Goal: Information Seeking & Learning: Learn about a topic

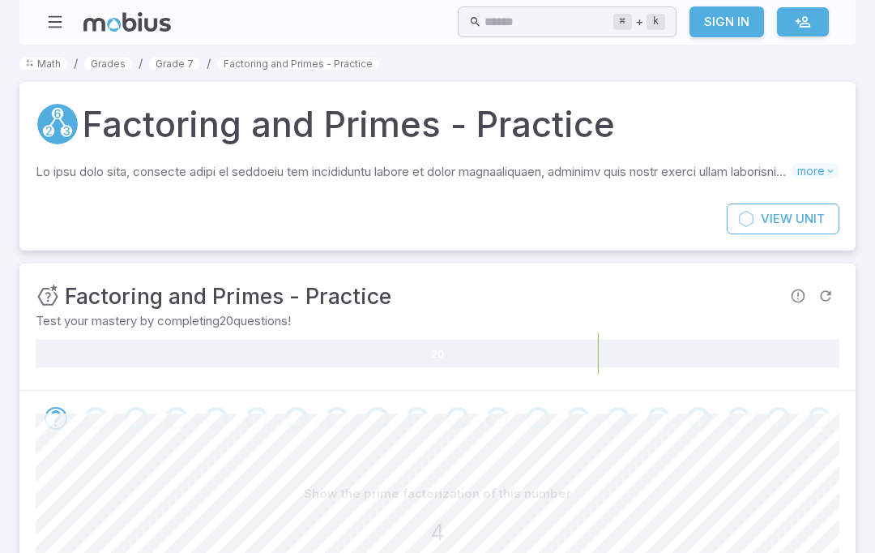
click at [53, 52] on section "Math / Grades / Grade 7 / Factoring and Primes - Practice Factoring and Primes …" at bounding box center [437, 384] width 875 height 678
click at [33, 68] on link "Math" at bounding box center [43, 64] width 48 height 12
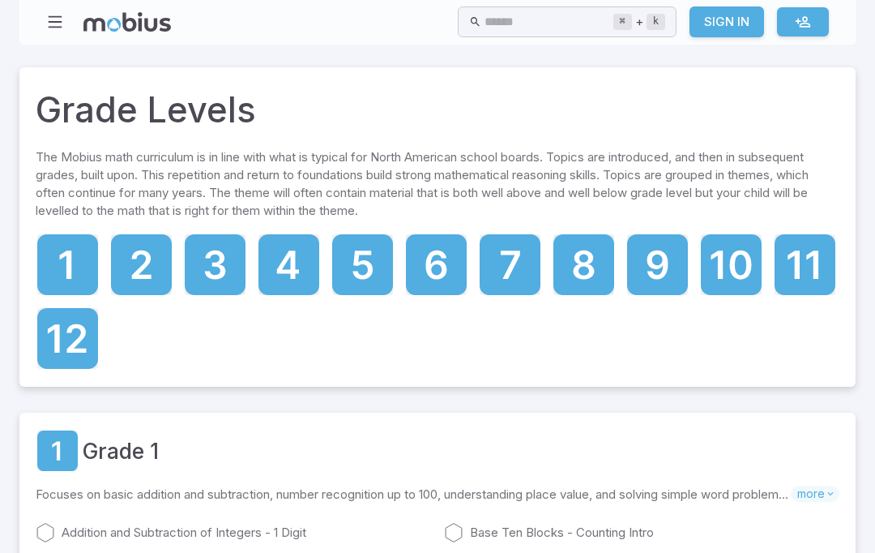
click at [294, 268] on icon at bounding box center [288, 264] width 22 height 28
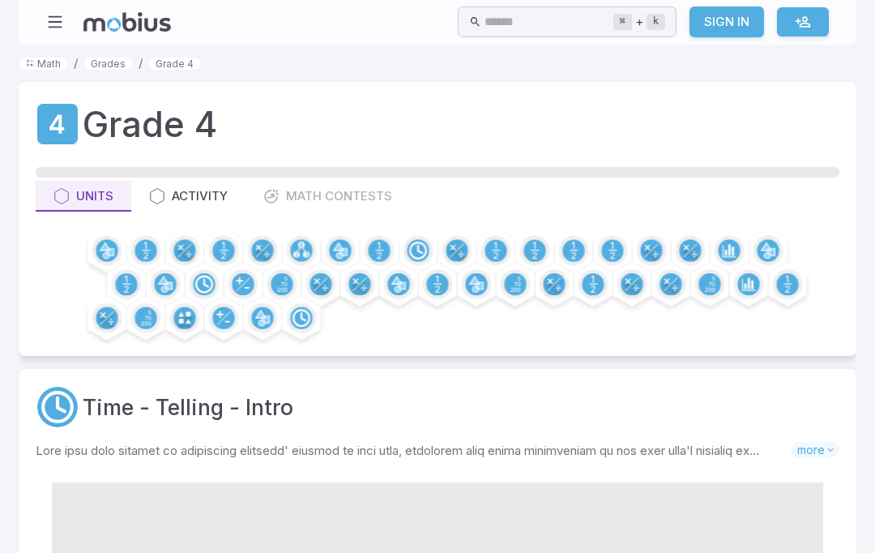
click at [49, 63] on link "Math" at bounding box center [43, 64] width 48 height 12
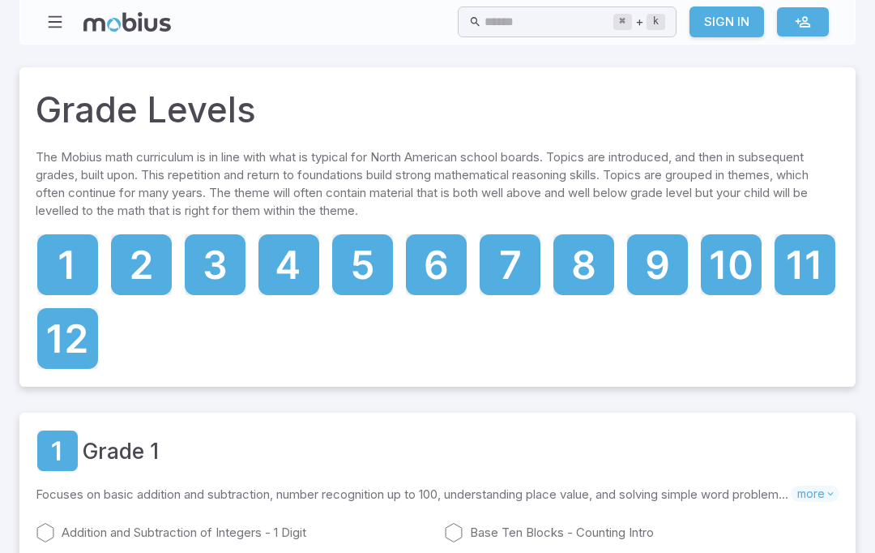
click at [357, 281] on icon at bounding box center [362, 264] width 61 height 61
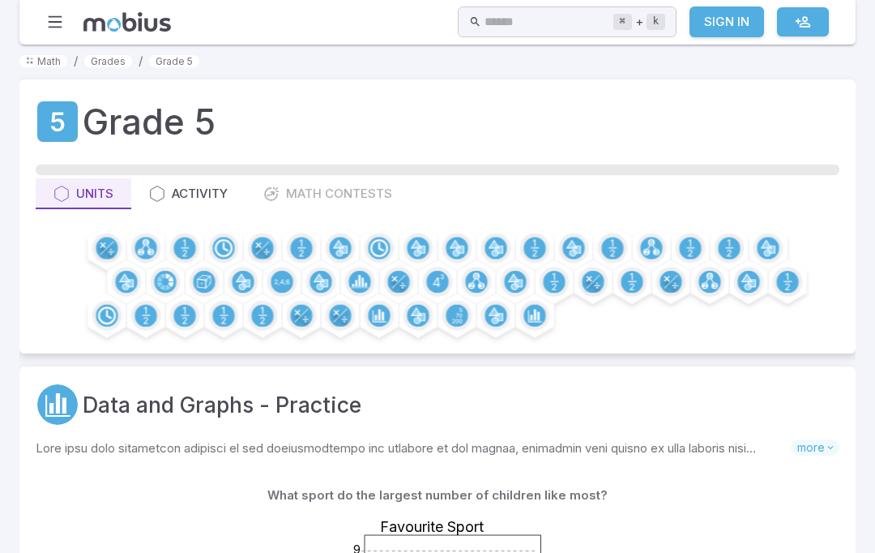
scroll to position [15, 0]
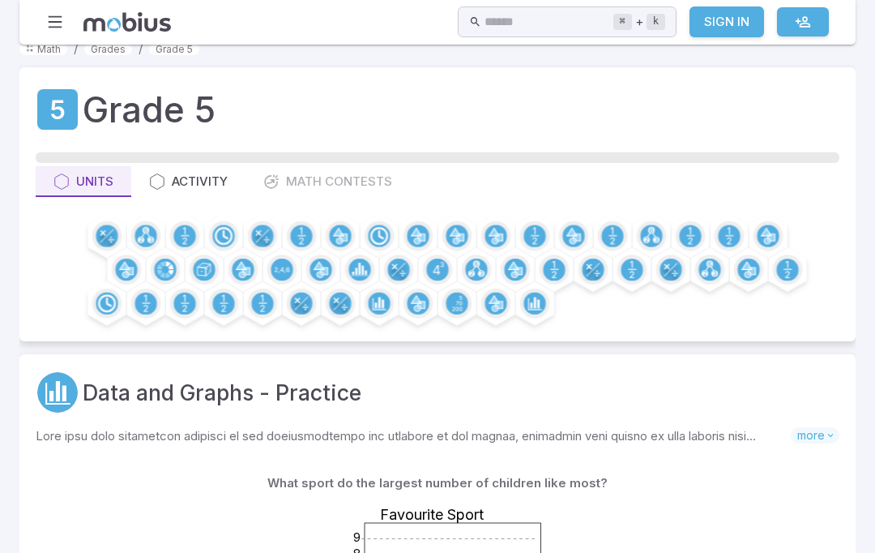
click at [531, 234] on circle at bounding box center [535, 236] width 22 height 22
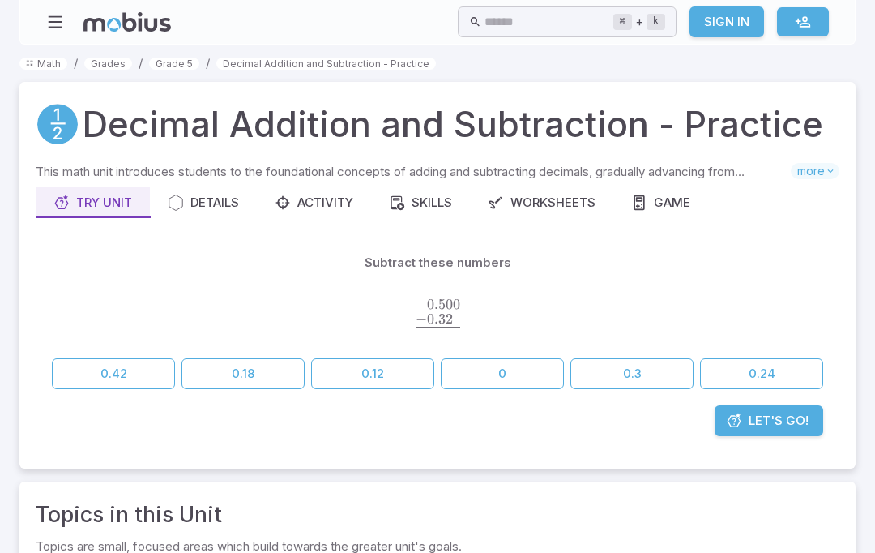
click at [186, 204] on div "Details" at bounding box center [203, 203] width 71 height 18
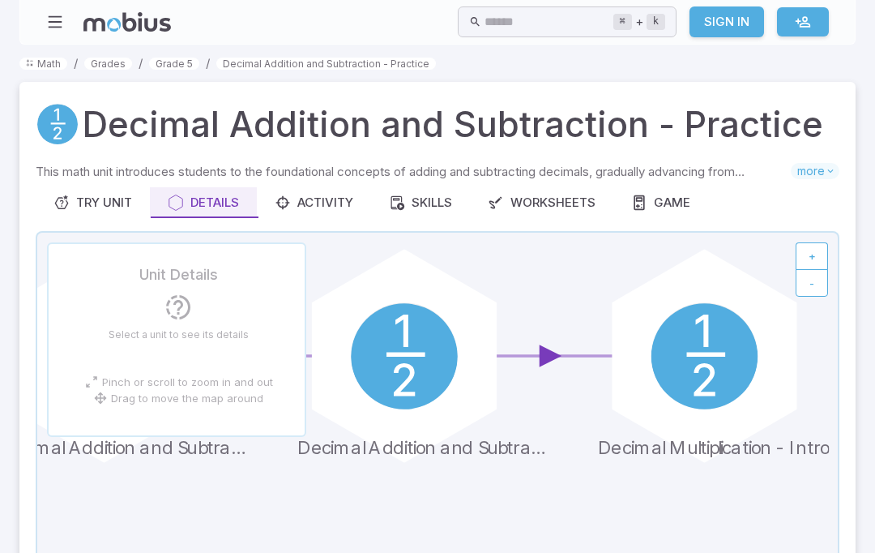
click at [71, 194] on div "Try Unit" at bounding box center [92, 203] width 79 height 18
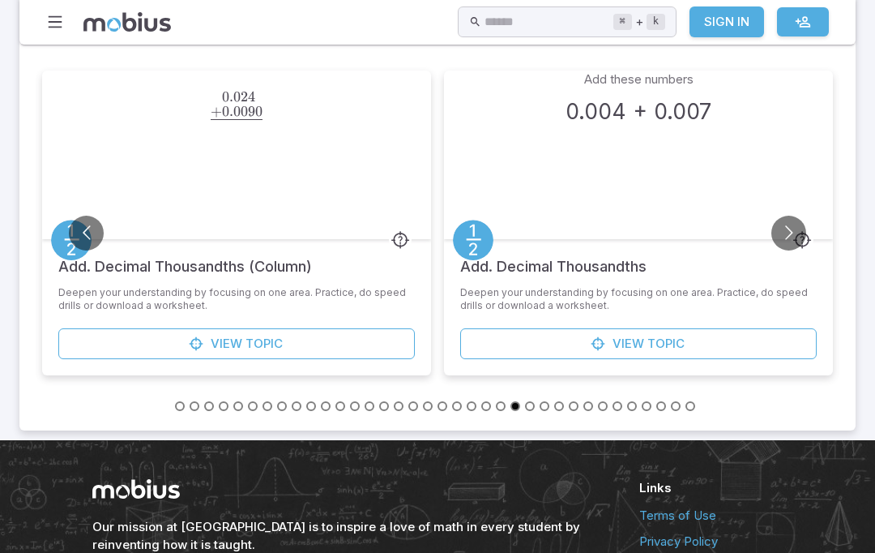
scroll to position [516, 0]
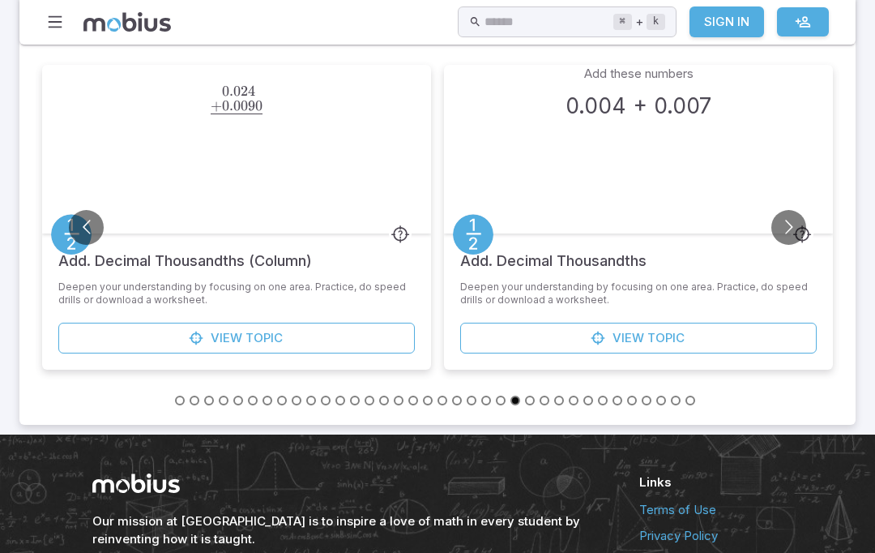
click at [132, 338] on link "View Topic" at bounding box center [236, 338] width 357 height 31
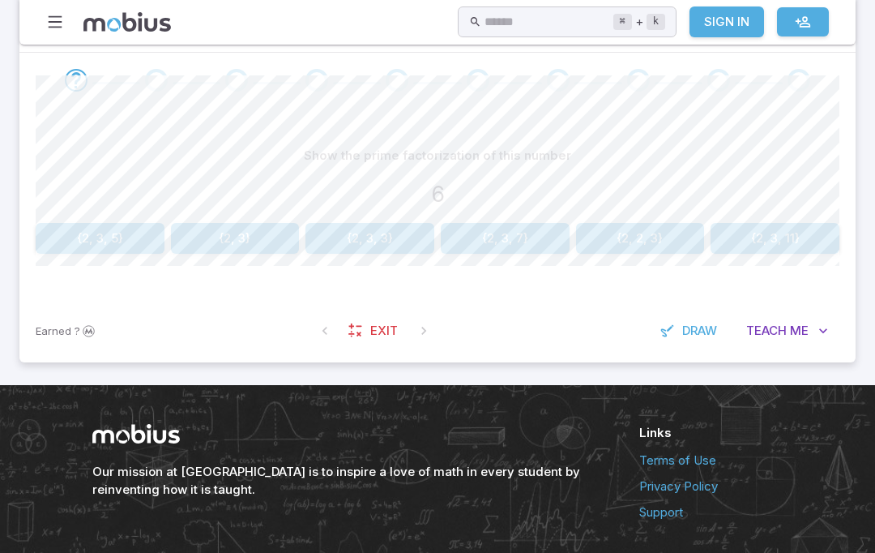
scroll to position [371, 0]
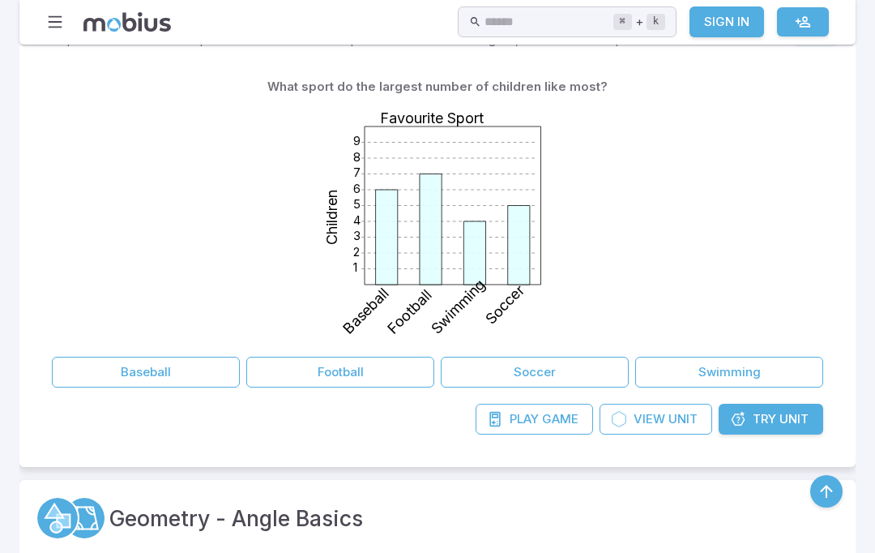
scroll to position [426, 0]
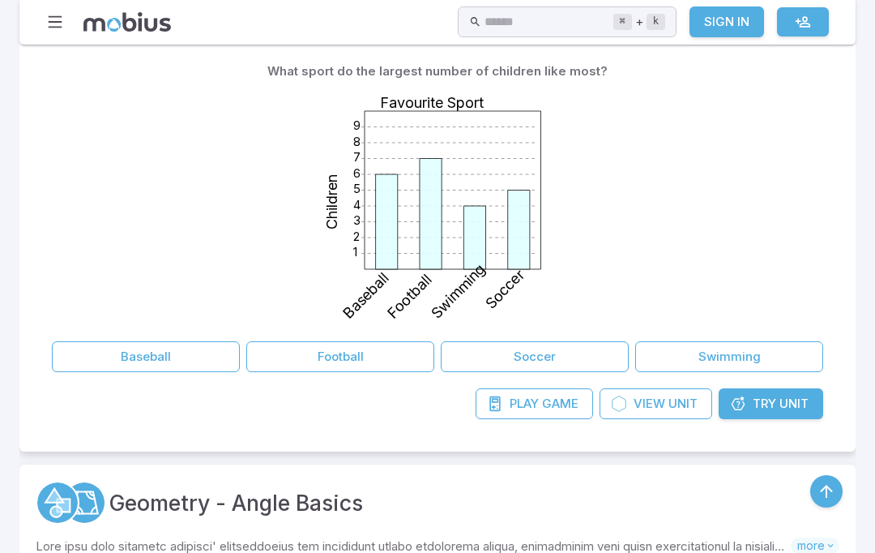
click at [646, 407] on span "View" at bounding box center [650, 404] width 32 height 18
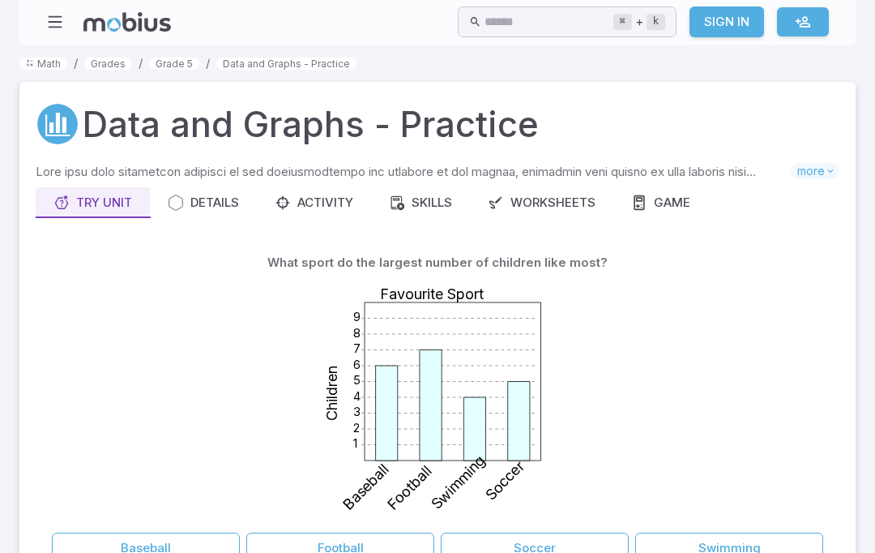
click at [186, 206] on div "Details" at bounding box center [203, 203] width 71 height 18
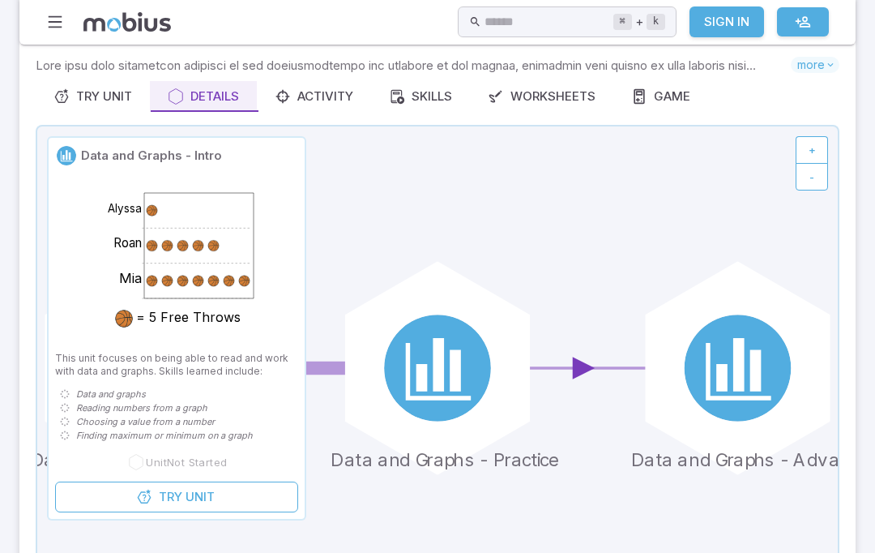
scroll to position [108, 0]
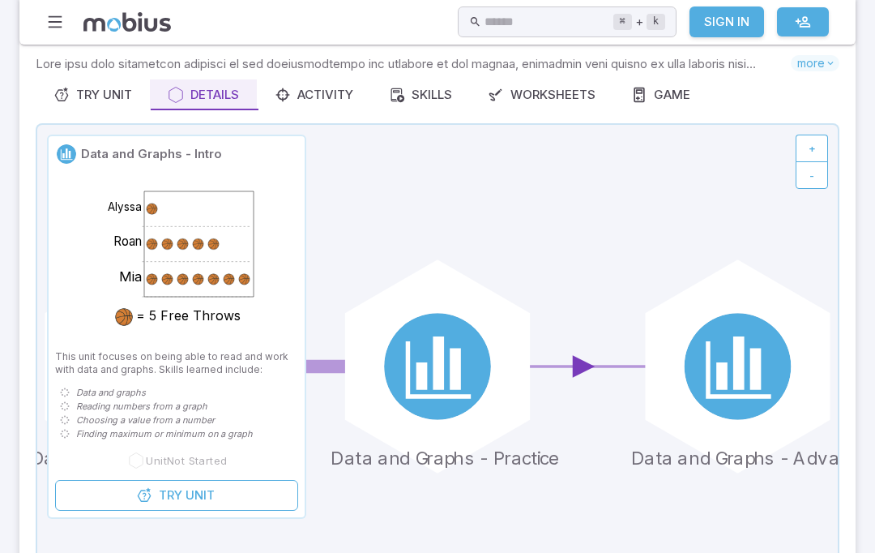
click at [75, 309] on div "[PERSON_NAME][GEOGRAPHIC_DATA] [PERSON_NAME] = 5 Free Throws" at bounding box center [176, 259] width 243 height 169
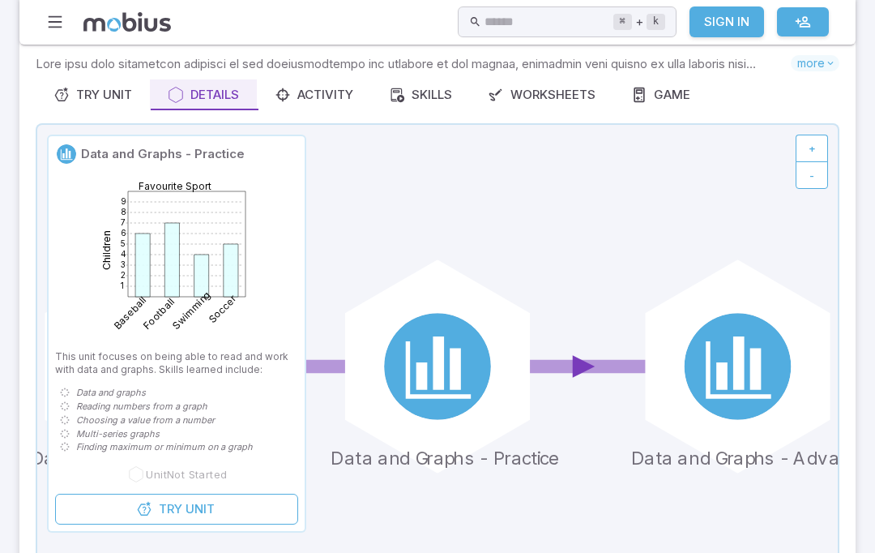
click at [437, 390] on icon at bounding box center [439, 362] width 45 height 53
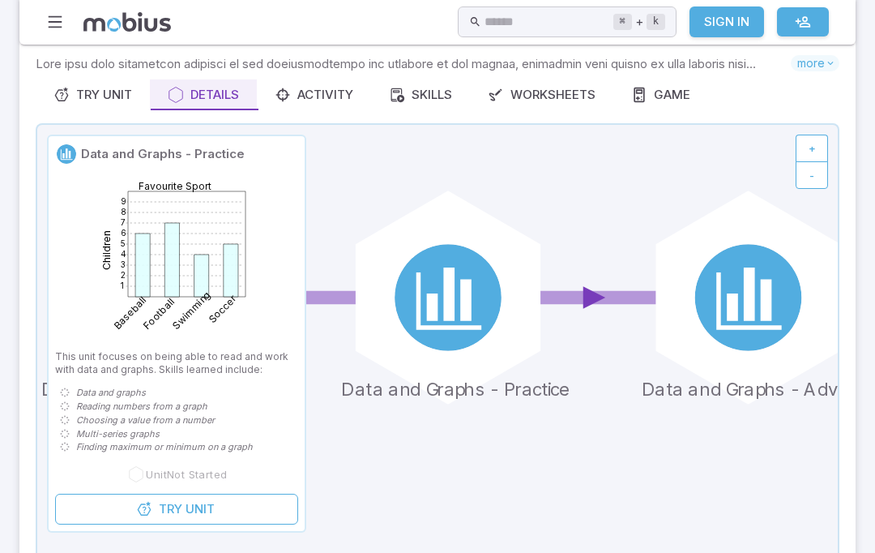
click at [744, 338] on circle at bounding box center [748, 297] width 107 height 107
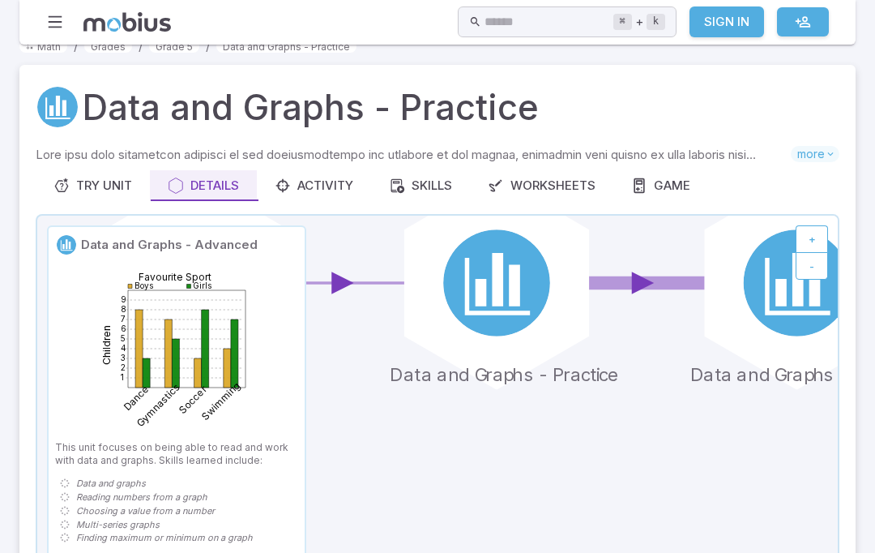
scroll to position [0, 0]
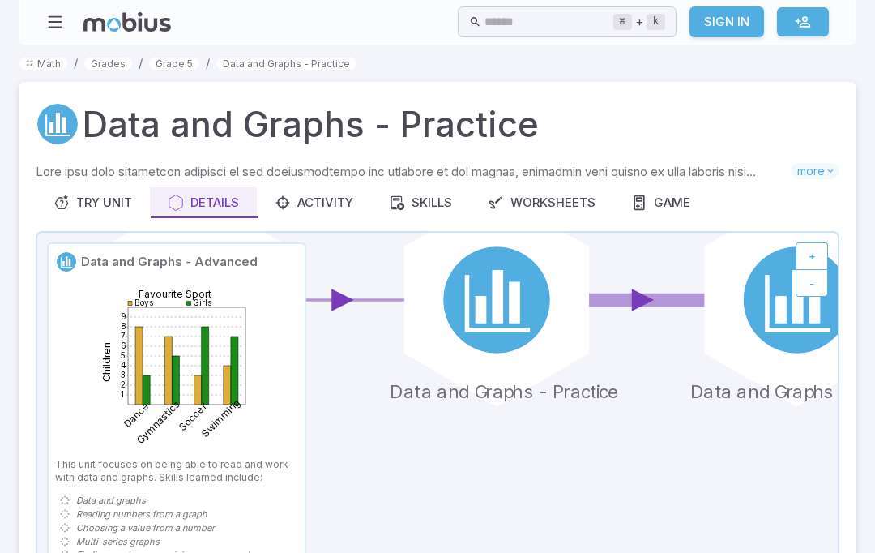
click at [507, 330] on icon at bounding box center [498, 302] width 63 height 55
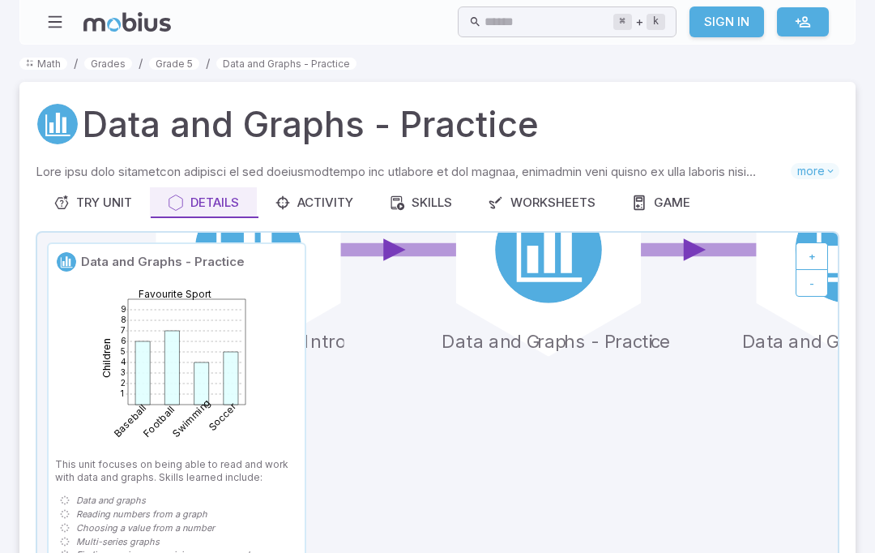
click at [323, 285] on div at bounding box center [248, 249] width 213 height 213
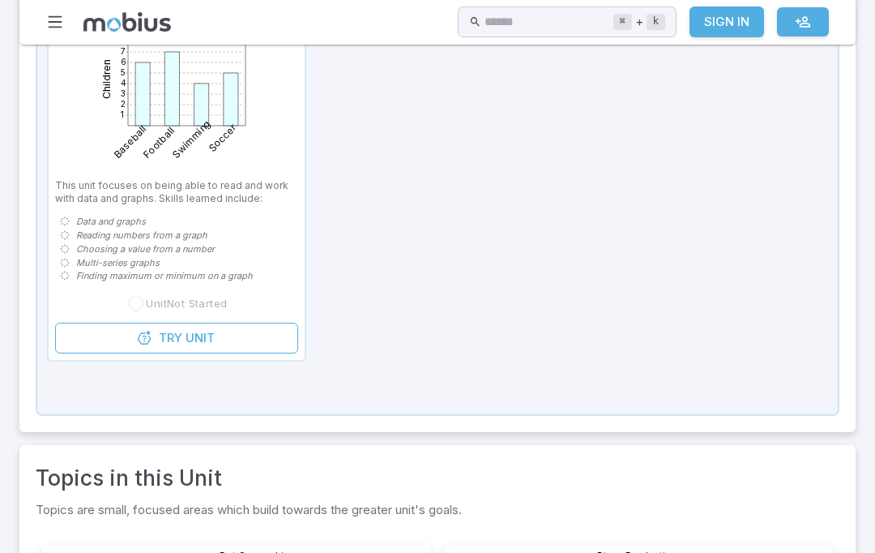
scroll to position [278, 0]
click at [223, 340] on link "Try Unit" at bounding box center [176, 338] width 243 height 31
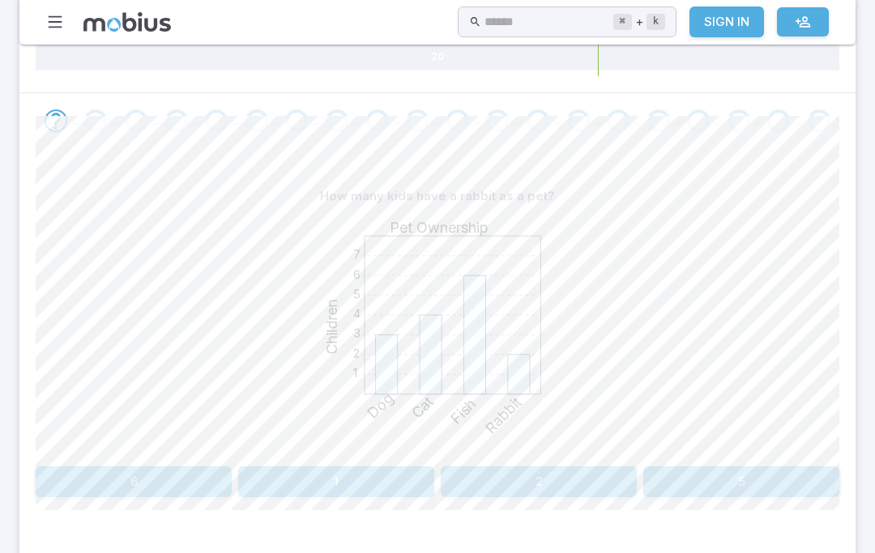
scroll to position [398, 0]
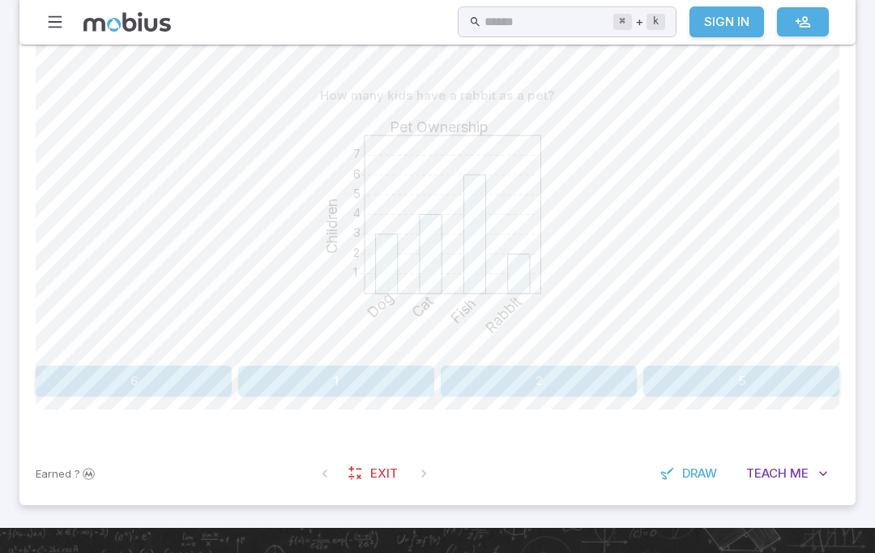
click at [811, 485] on button "Teach Me" at bounding box center [787, 473] width 105 height 31
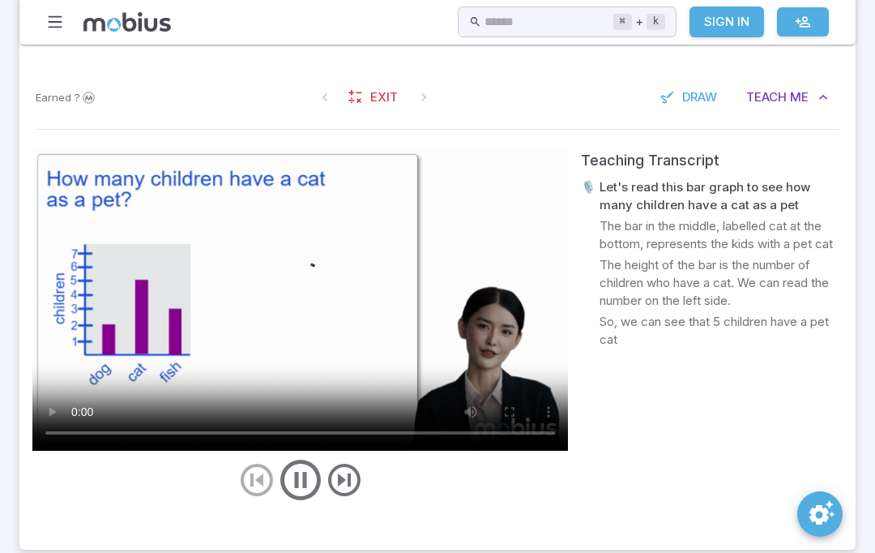
scroll to position [772, 0]
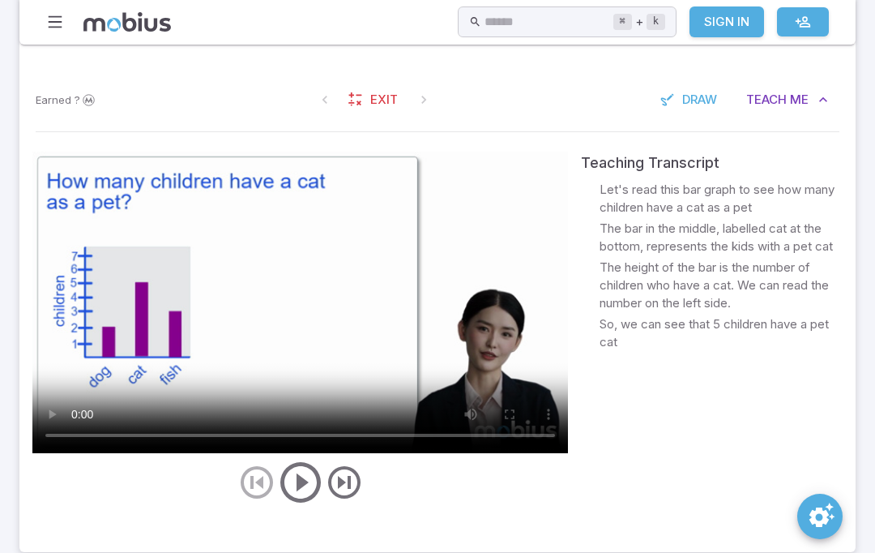
click at [294, 315] on video at bounding box center [300, 303] width 536 height 302
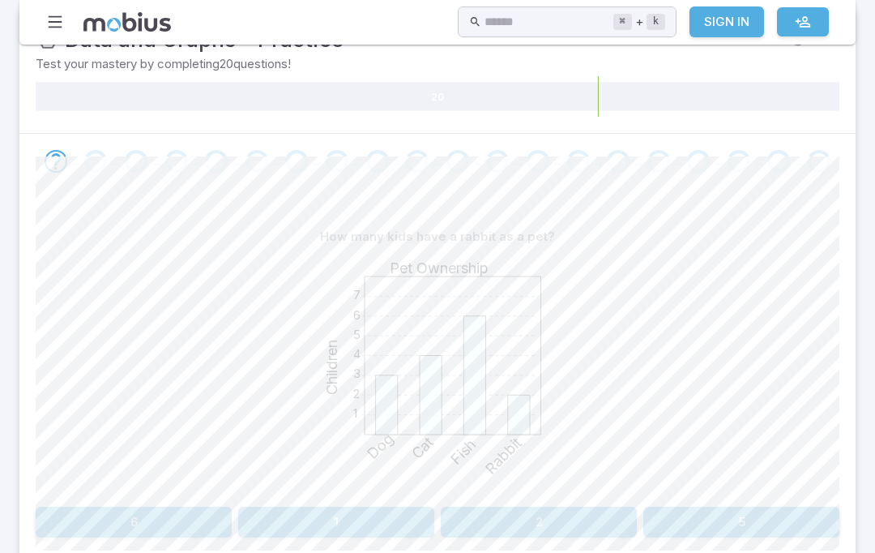
scroll to position [255, 0]
